Goal: Check status: Check status

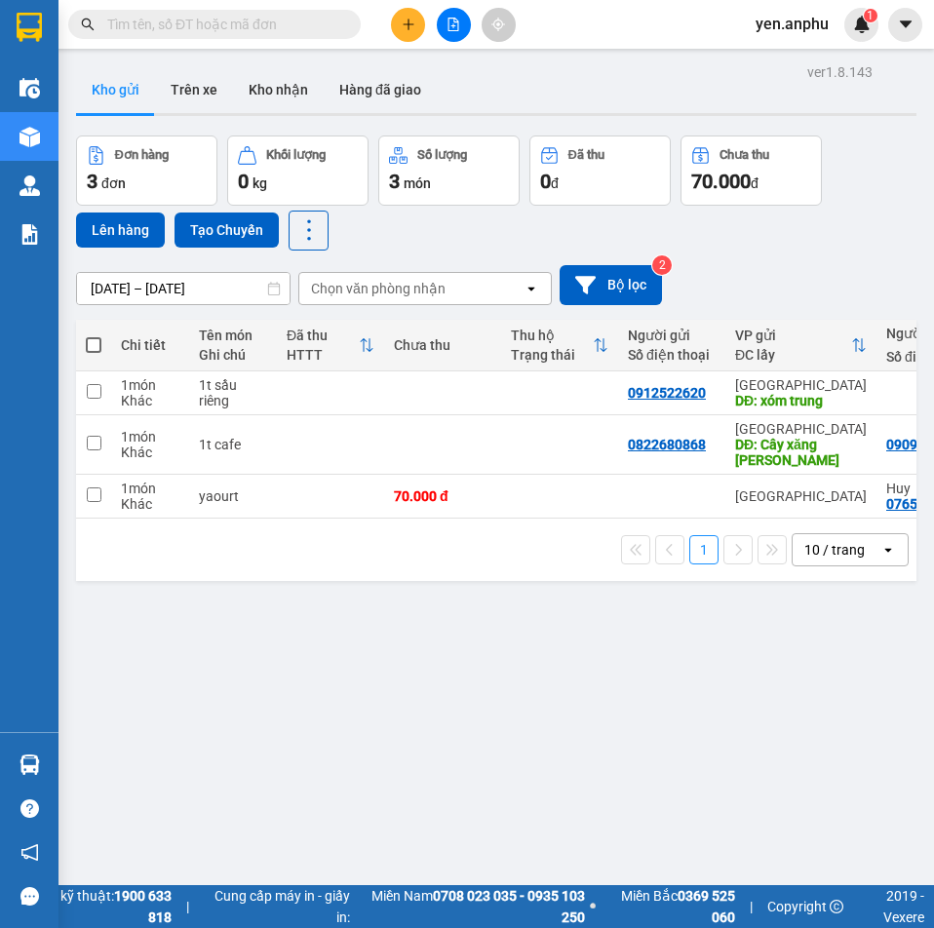
click at [218, 17] on input "text" at bounding box center [222, 24] width 230 height 21
click at [214, 19] on input "text" at bounding box center [222, 24] width 230 height 21
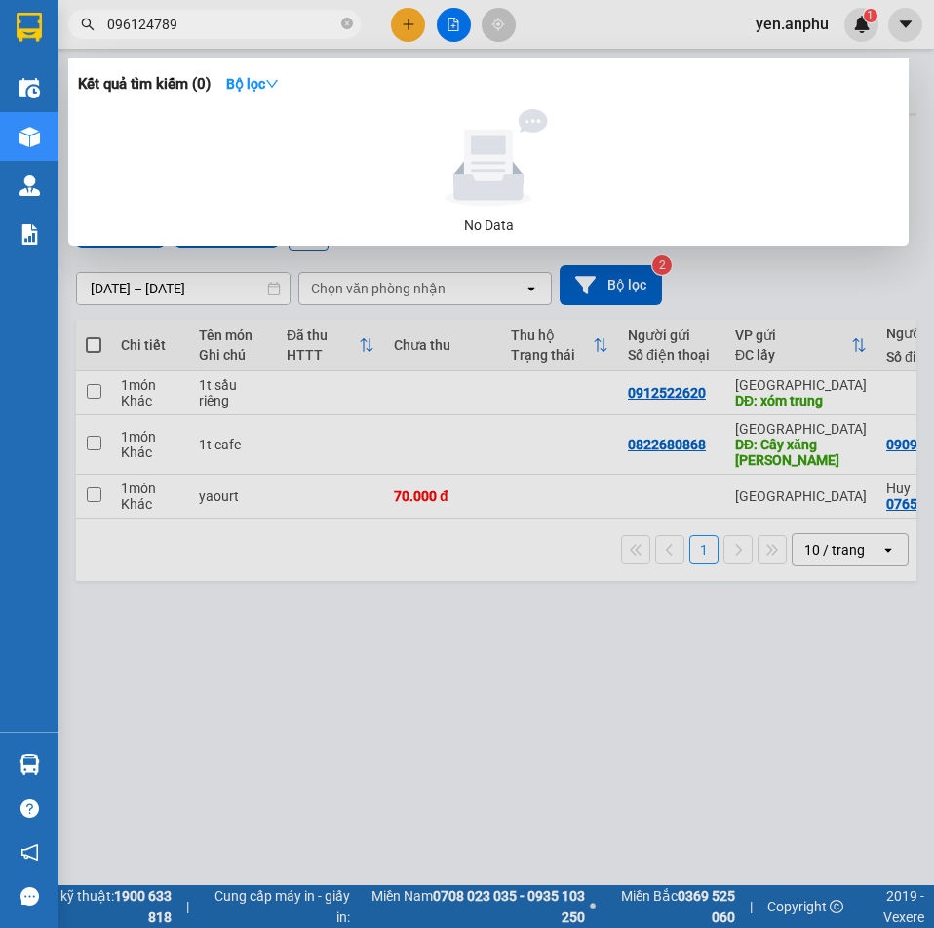
click at [157, 24] on input "096124789" at bounding box center [222, 24] width 230 height 21
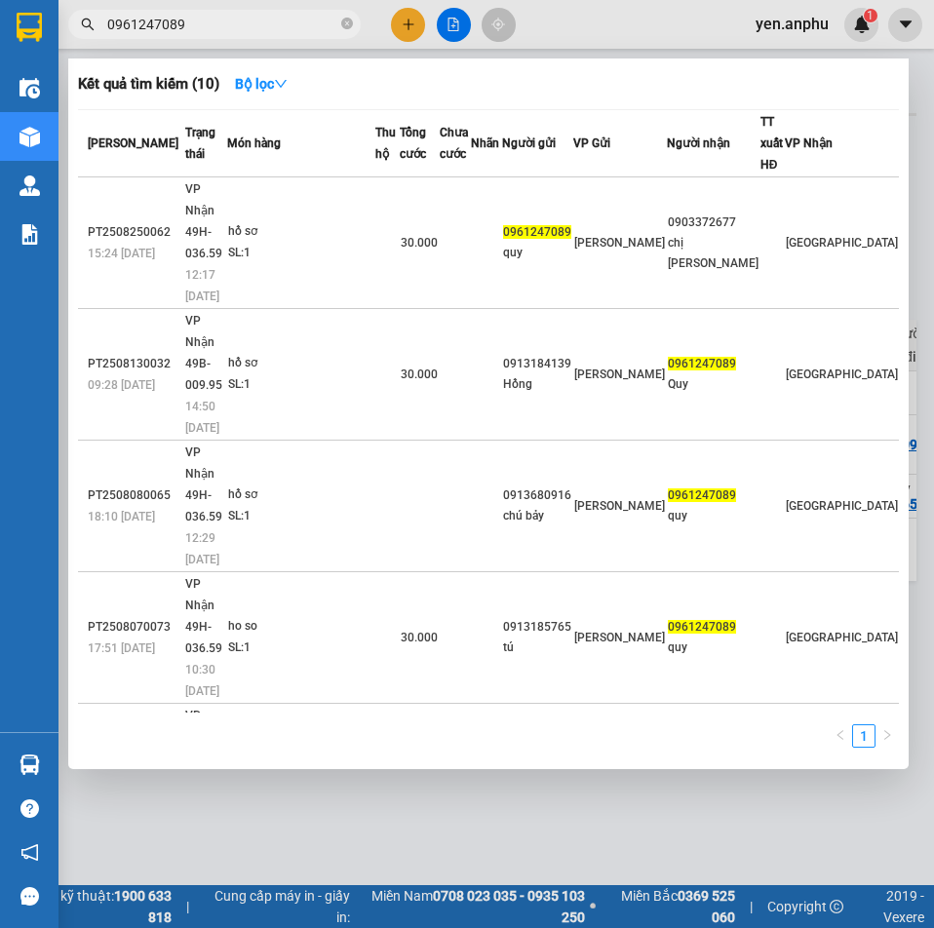
click at [134, 26] on input "0961247089" at bounding box center [222, 24] width 230 height 21
click at [158, 26] on input "0961247089" at bounding box center [222, 24] width 230 height 21
click at [203, 25] on input "0961247089" at bounding box center [222, 24] width 230 height 21
type input "0961247089"
click at [260, 76] on strong "Bộ lọc" at bounding box center [261, 84] width 53 height 16
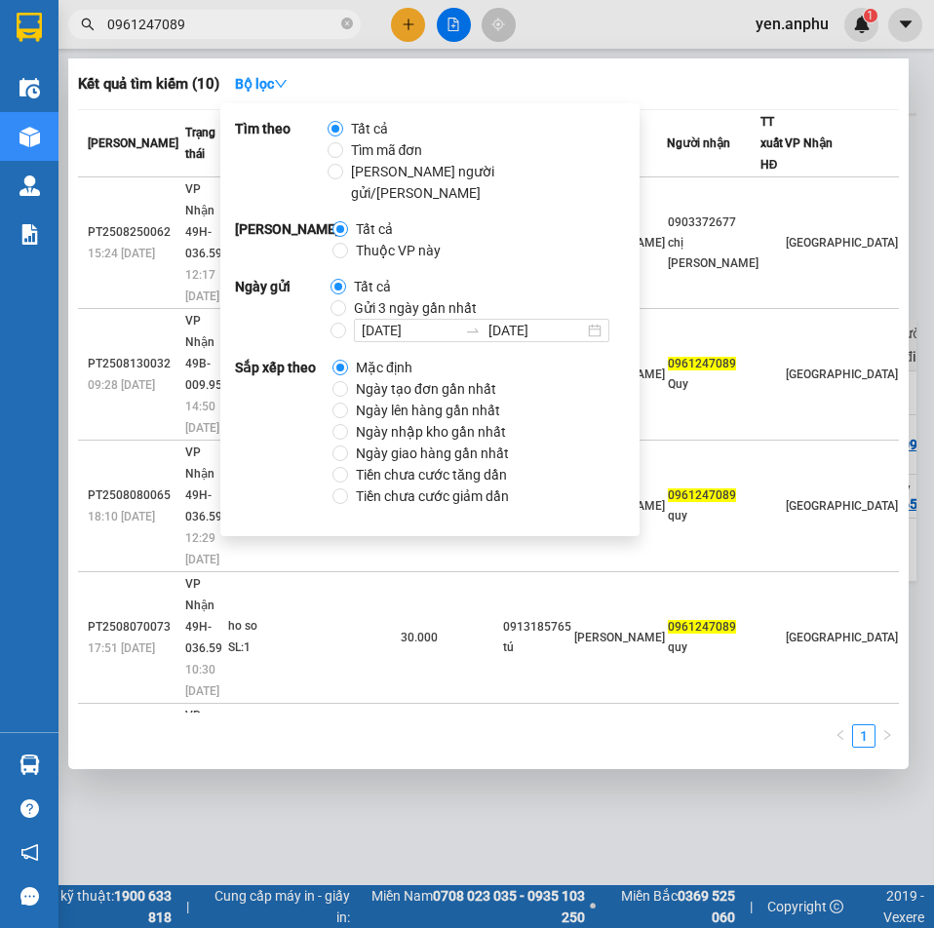
click at [372, 297] on span "Gửi 3 ngày gần nhất" at bounding box center [415, 307] width 138 height 21
click at [346, 300] on input "Gửi 3 ngày gần nhất" at bounding box center [338, 308] width 16 height 16
radio input "true"
radio input "false"
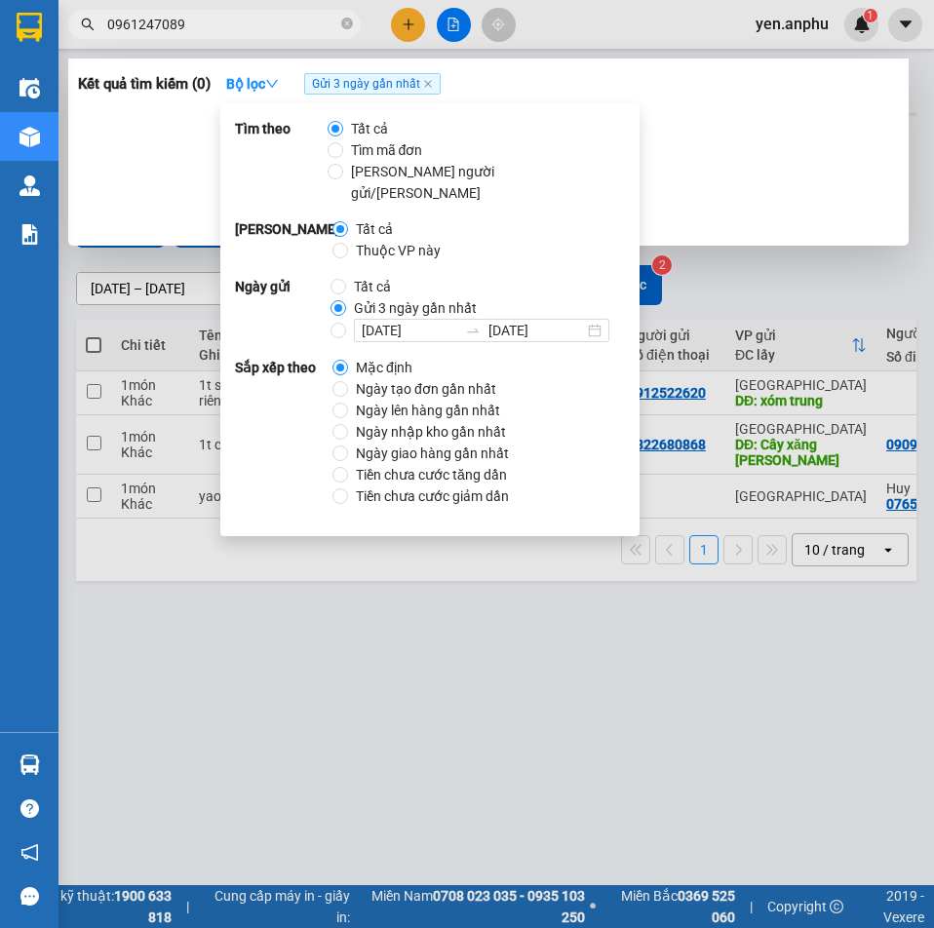
click at [173, 175] on div at bounding box center [488, 157] width 805 height 97
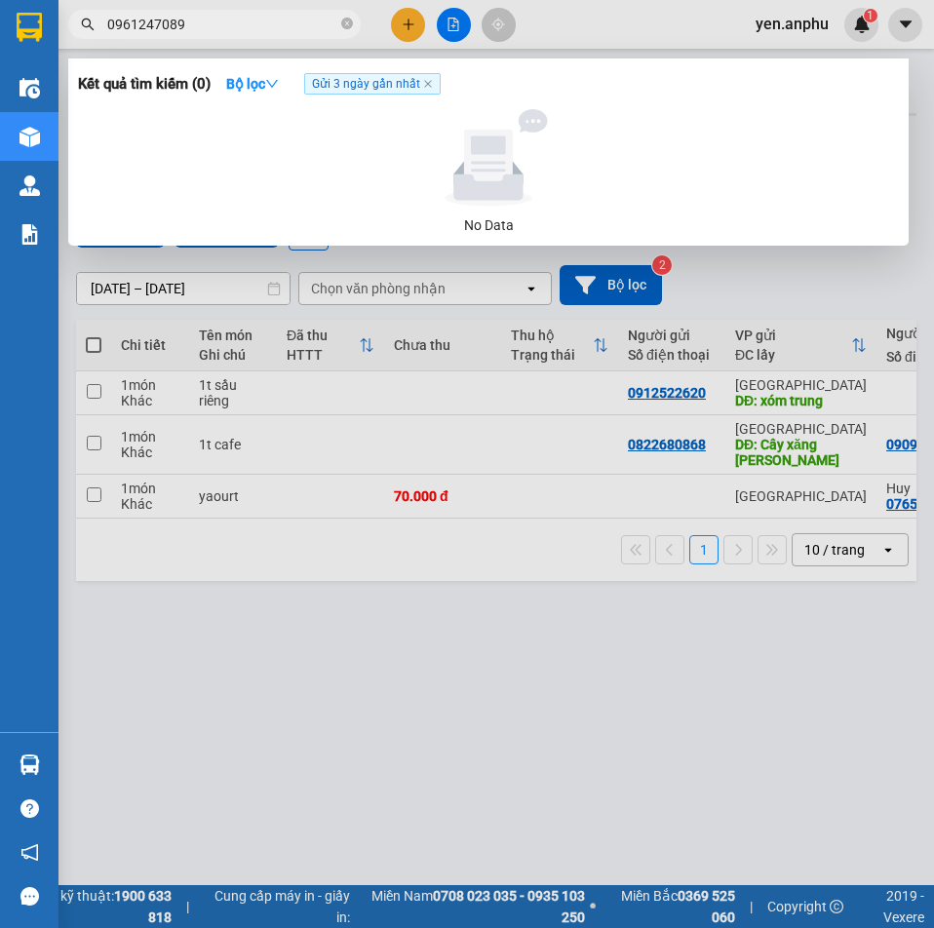
click at [198, 24] on input "0961247089" at bounding box center [222, 24] width 230 height 21
